Goal: Check status: Check status

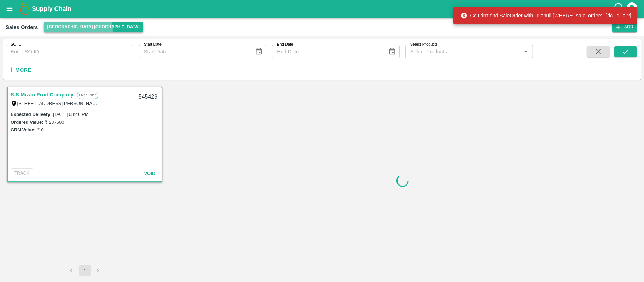
click at [78, 30] on button "[GEOGRAPHIC_DATA] [GEOGRAPHIC_DATA]" at bounding box center [93, 27] width 99 height 10
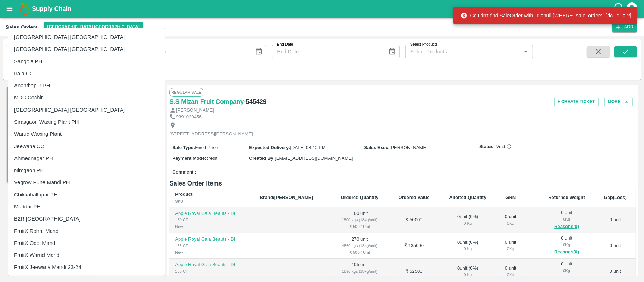
click at [132, 57] on div at bounding box center [322, 141] width 644 height 282
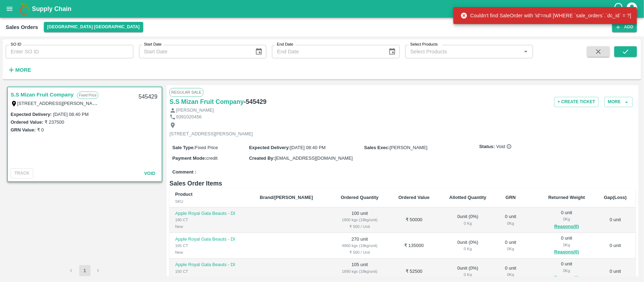
click at [132, 57] on div at bounding box center [322, 141] width 644 height 282
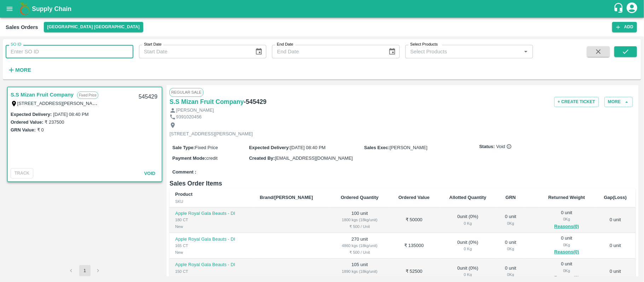
click at [115, 57] on input "SO ID" at bounding box center [70, 51] width 128 height 13
paste input "566551"
type input "566551"
click at [629, 54] on icon "submit" at bounding box center [626, 52] width 8 height 8
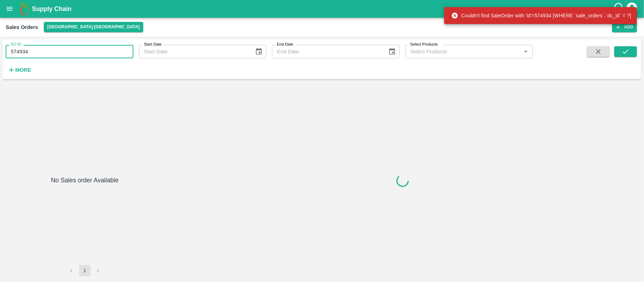
click at [37, 50] on input "574934" at bounding box center [70, 51] width 128 height 13
paste input "text"
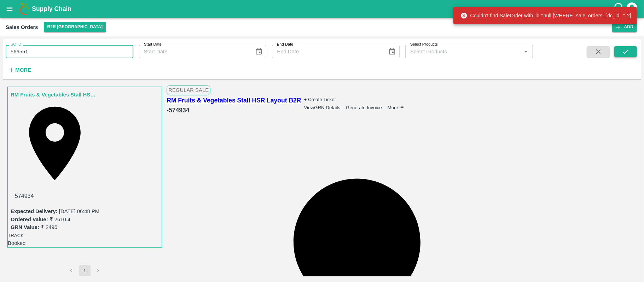
type input "566551"
click at [629, 50] on icon "submit" at bounding box center [626, 52] width 8 height 8
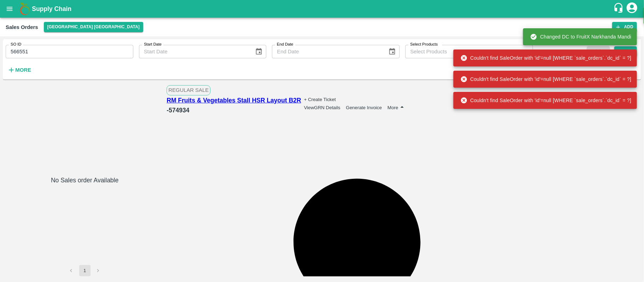
click at [629, 50] on div "Changed DC to FruitX Narkhanda Mandi Changed DC to FruitX Narkhanda Mandi Could…" at bounding box center [545, 58] width 184 height 106
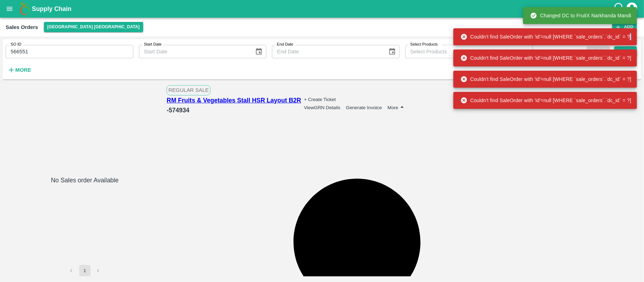
click at [629, 50] on div "Changed DC to FruitX Narkhanda Mandi Couldn't find SaleOrder with 'id'=null [WH…" at bounding box center [545, 58] width 184 height 106
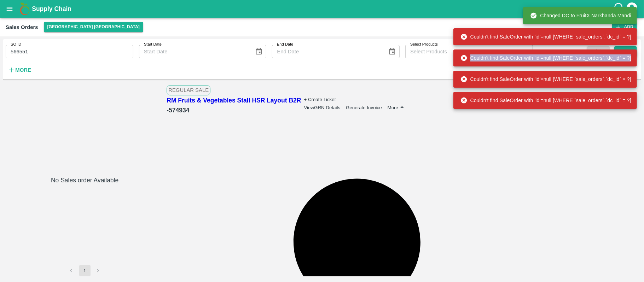
click at [629, 50] on div "Couldn't find SaleOrder with 'id'=null [WHERE `sale_orders`.`dc_id` = ?]" at bounding box center [545, 58] width 184 height 17
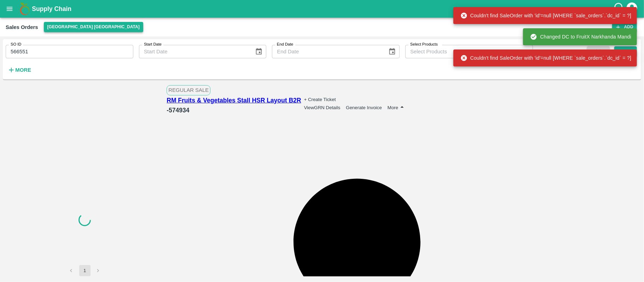
click at [69, 24] on button "[GEOGRAPHIC_DATA] [GEOGRAPHIC_DATA]" at bounding box center [93, 27] width 99 height 10
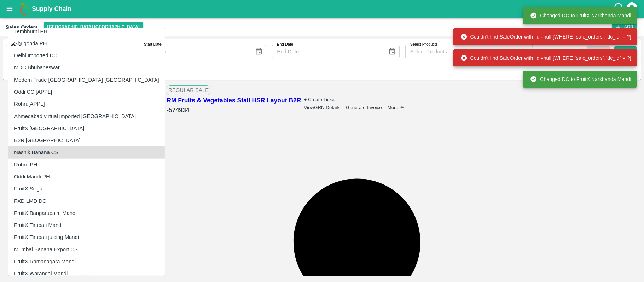
scroll to position [903, 0]
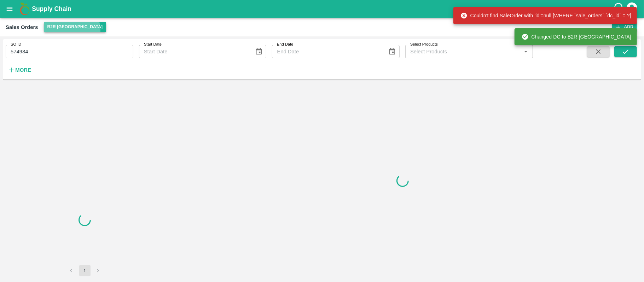
click at [71, 30] on button "B2R [GEOGRAPHIC_DATA]" at bounding box center [75, 27] width 62 height 10
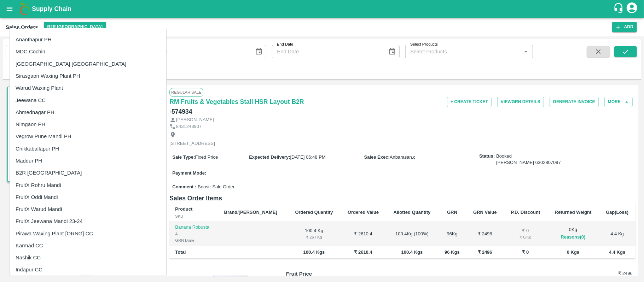
scroll to position [47, 0]
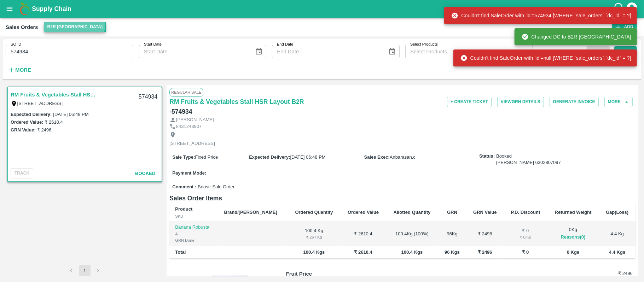
click at [74, 25] on button "B2R [GEOGRAPHIC_DATA]" at bounding box center [75, 27] width 62 height 10
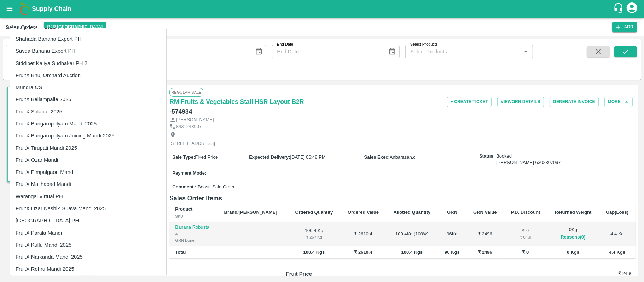
scroll to position [1103, 0]
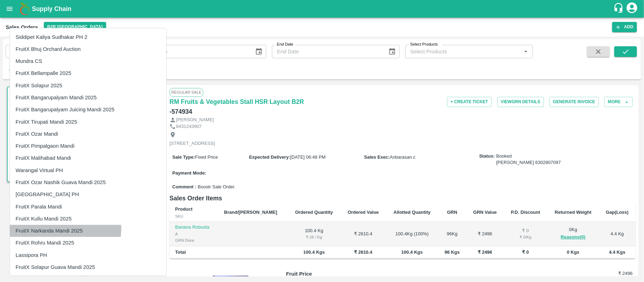
click at [50, 228] on li "FruitX Narkanda Mandi 2025" at bounding box center [88, 231] width 156 height 12
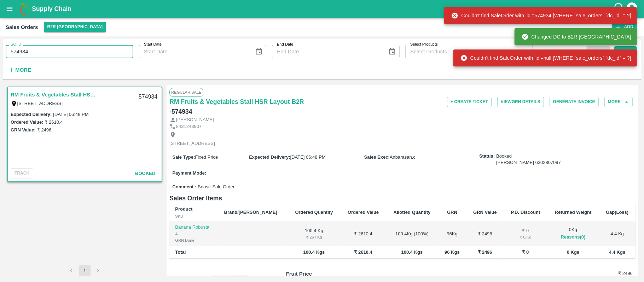
click at [82, 57] on input "574934" at bounding box center [70, 51] width 128 height 13
click at [75, 22] on button "B2R [GEOGRAPHIC_DATA]" at bounding box center [75, 27] width 62 height 10
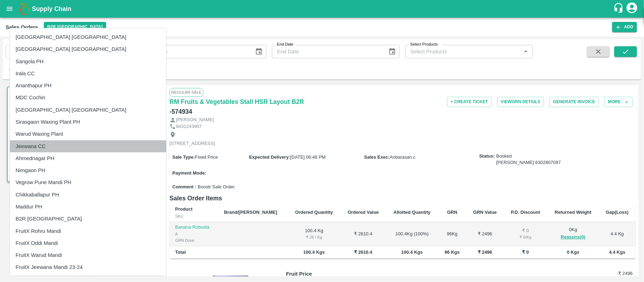
click at [93, 140] on li "Jeewana CC" at bounding box center [88, 146] width 156 height 12
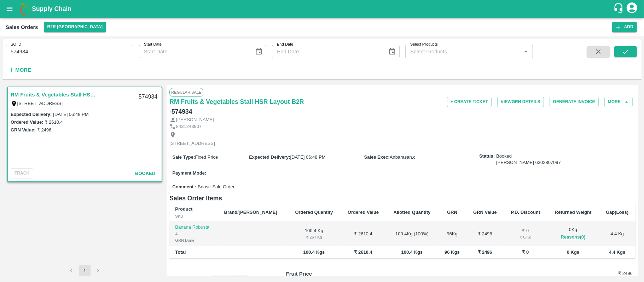
drag, startPoint x: 57, startPoint y: 42, endPoint x: 45, endPoint y: 58, distance: 20.4
click at [45, 58] on div "SO ID 574934 SO ID" at bounding box center [66, 48] width 133 height 19
click at [45, 58] on input "574934" at bounding box center [70, 51] width 128 height 13
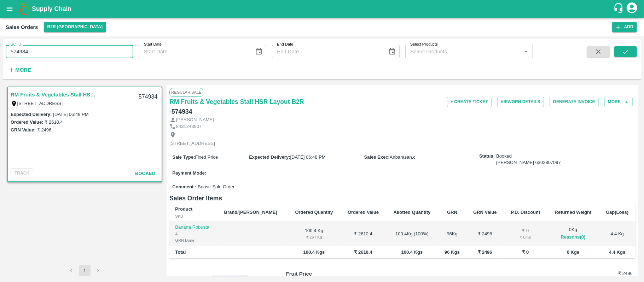
type input "574934"
click at [626, 58] on span at bounding box center [625, 60] width 23 height 29
click at [626, 57] on button "submit" at bounding box center [625, 51] width 23 height 11
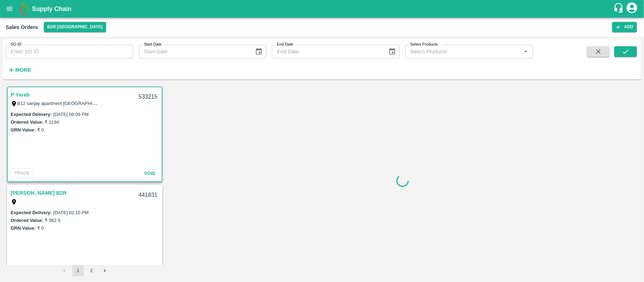
scroll to position [1, 0]
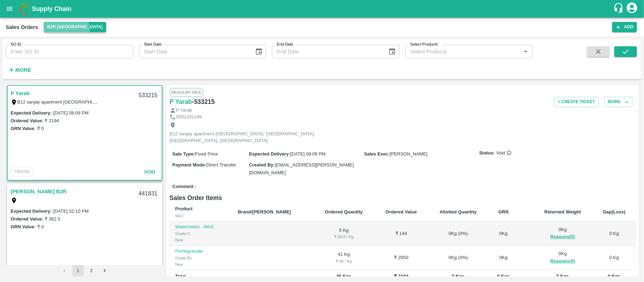
click at [60, 31] on button "B2R [GEOGRAPHIC_DATA]" at bounding box center [75, 27] width 62 height 10
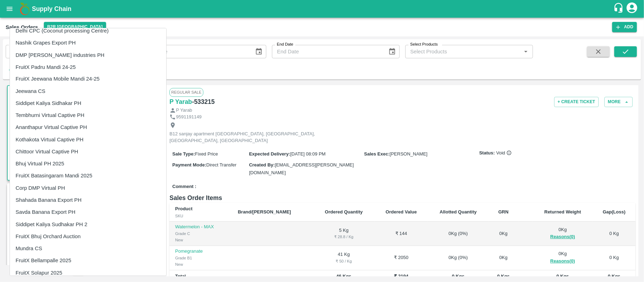
scroll to position [1103, 0]
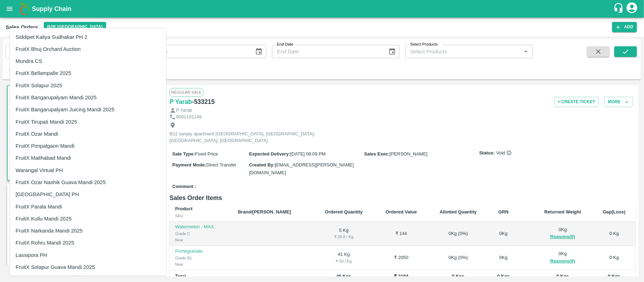
click at [67, 99] on li "FruitX Bangarupalyam Mandi 2025" at bounding box center [88, 98] width 156 height 12
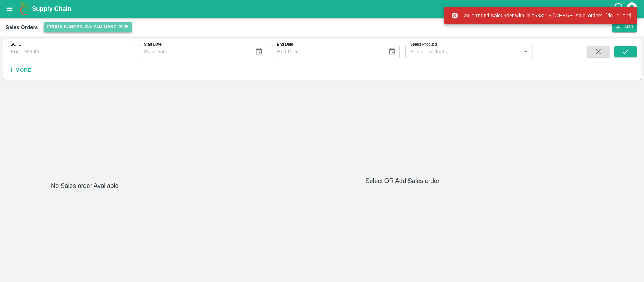
click at [85, 24] on button "FruitX Bangarupalyam Mandi 2025" at bounding box center [88, 27] width 88 height 10
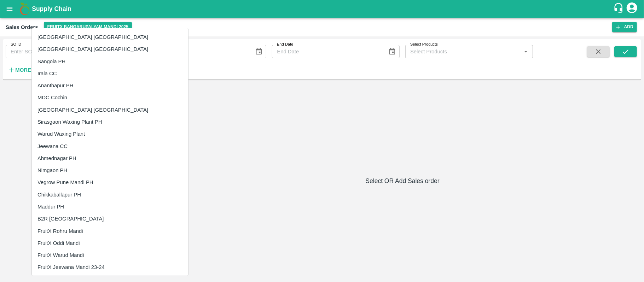
click at [118, 25] on div at bounding box center [322, 141] width 644 height 282
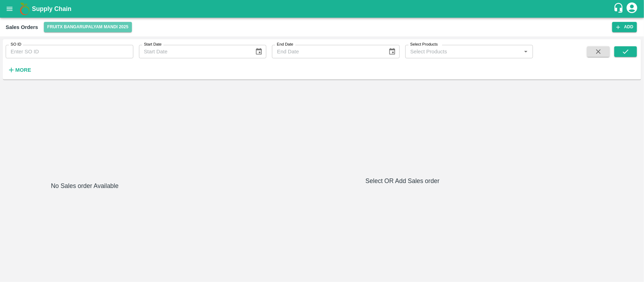
click at [118, 25] on button "FruitX Bangarupalyam Mandi 2025" at bounding box center [88, 27] width 88 height 10
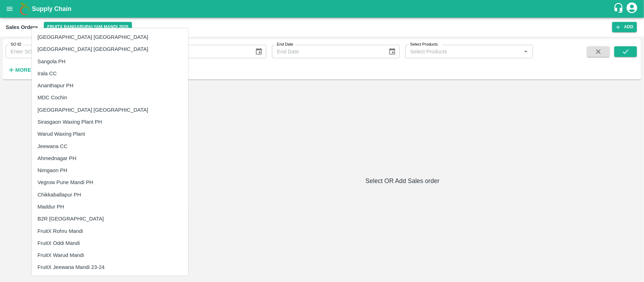
click at [19, 46] on div at bounding box center [322, 141] width 644 height 282
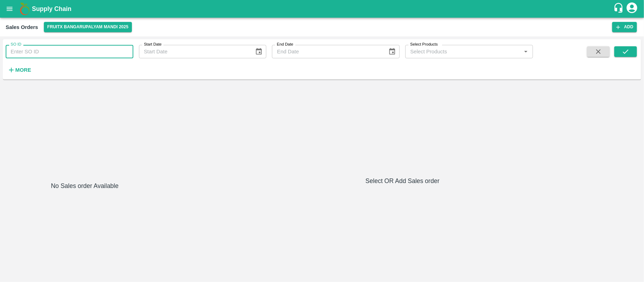
click at [17, 51] on input "SO ID" at bounding box center [70, 51] width 128 height 13
paste input "text"
type input "566551"
click at [627, 48] on icon "submit" at bounding box center [626, 52] width 8 height 8
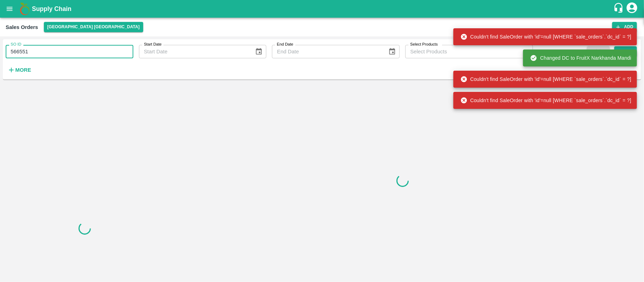
click at [54, 48] on input "566551" at bounding box center [70, 51] width 128 height 13
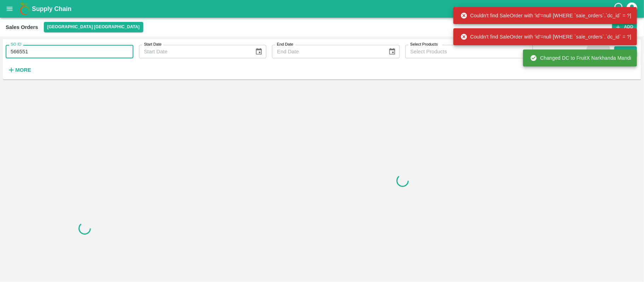
paste input "48832"
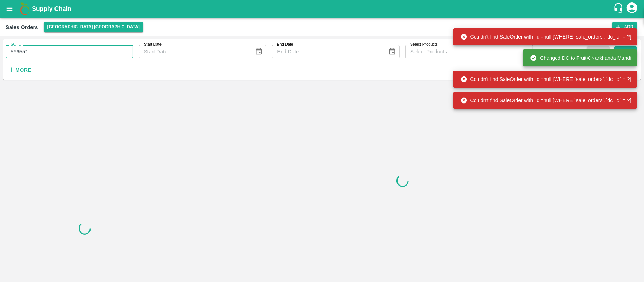
type input "548832"
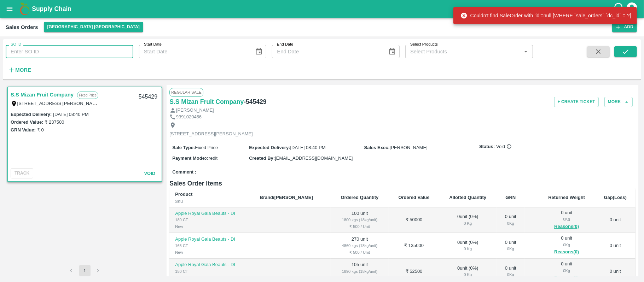
click at [23, 53] on input "SO ID" at bounding box center [70, 51] width 128 height 13
paste input "548832"
type input "548832"
click at [627, 56] on icon "submit" at bounding box center [626, 52] width 8 height 8
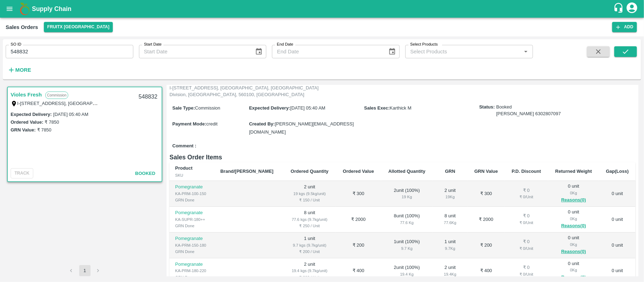
scroll to position [49, 0]
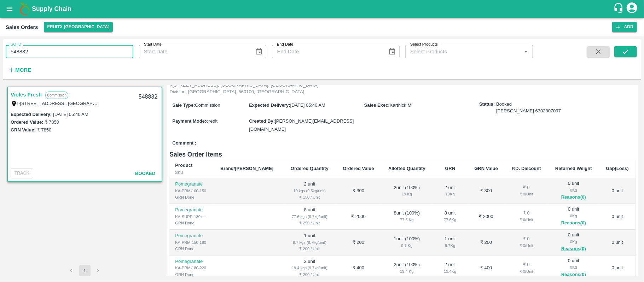
click at [68, 47] on input "548832" at bounding box center [70, 51] width 128 height 13
paste input "text"
click at [627, 58] on span at bounding box center [625, 60] width 23 height 29
click at [627, 57] on button "submit" at bounding box center [625, 51] width 23 height 11
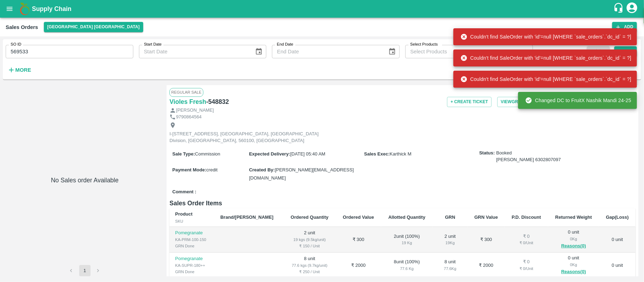
click at [42, 57] on input "569533" at bounding box center [70, 51] width 128 height 13
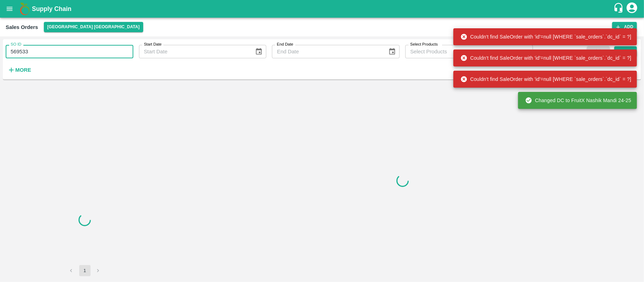
click at [42, 57] on input "569533" at bounding box center [70, 51] width 128 height 13
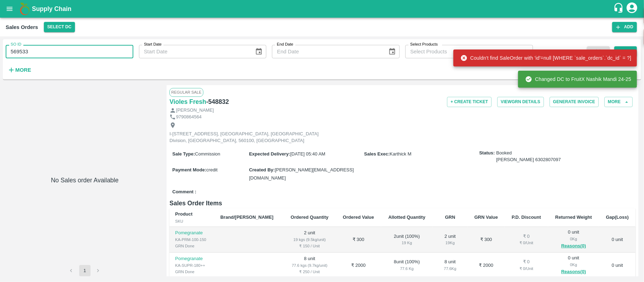
click at [42, 57] on input "569533" at bounding box center [70, 51] width 128 height 13
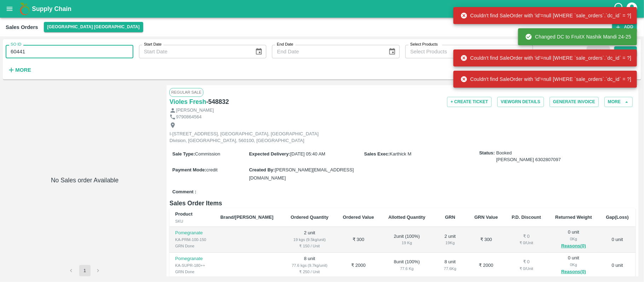
type input "604411"
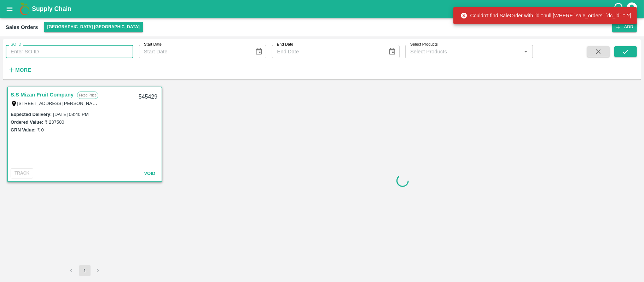
click at [42, 54] on input "SO ID" at bounding box center [70, 51] width 128 height 13
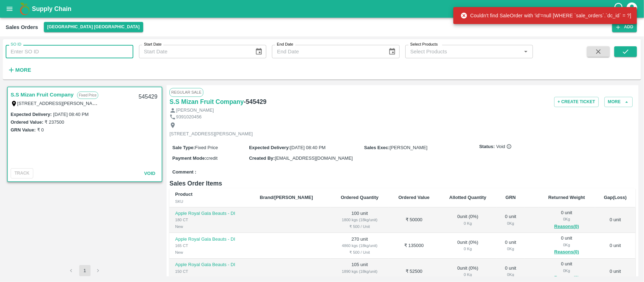
paste input "604411"
type input "604411"
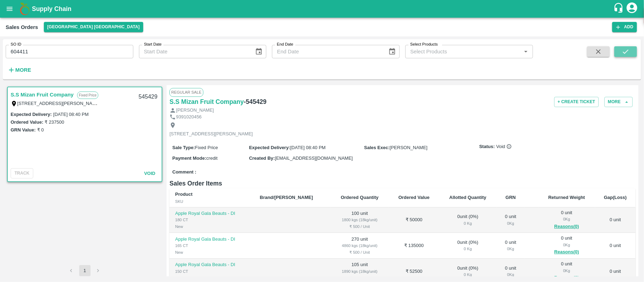
click at [619, 50] on button "submit" at bounding box center [625, 51] width 23 height 11
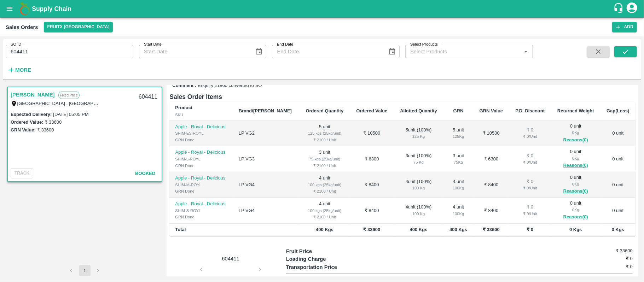
scroll to position [136, 0]
